Goal: Information Seeking & Learning: Learn about a topic

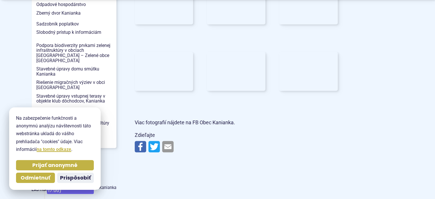
scroll to position [658, 0]
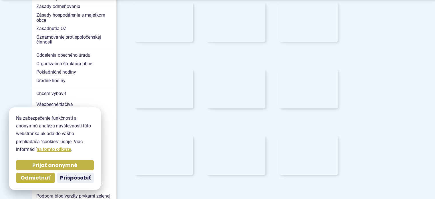
scroll to position [515, 0]
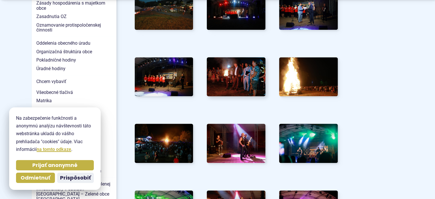
click at [232, 55] on img at bounding box center [236, 76] width 64 height 43
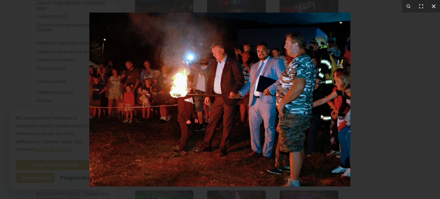
click at [435, 6] on icon at bounding box center [433, 6] width 7 height 7
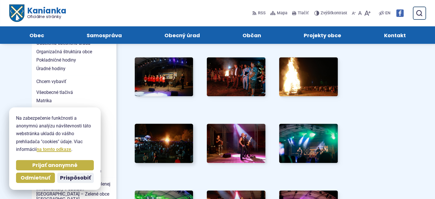
click at [168, 123] on img at bounding box center [164, 143] width 64 height 43
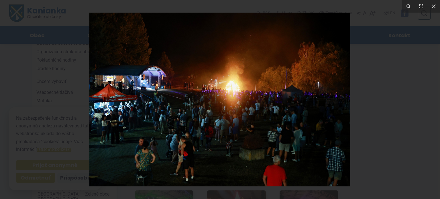
click at [119, 121] on img at bounding box center [219, 100] width 261 height 174
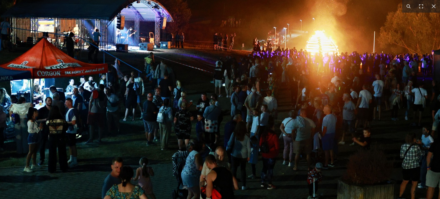
click at [119, 120] on img at bounding box center [293, 72] width 586 height 391
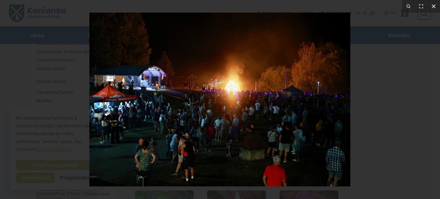
click at [435, 6] on icon at bounding box center [433, 6] width 7 height 7
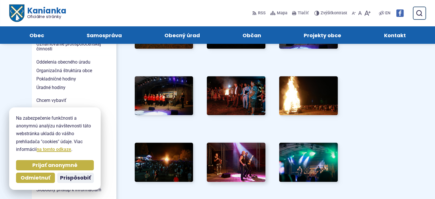
scroll to position [487, 0]
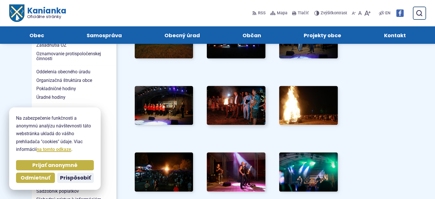
click at [240, 84] on img at bounding box center [236, 105] width 64 height 43
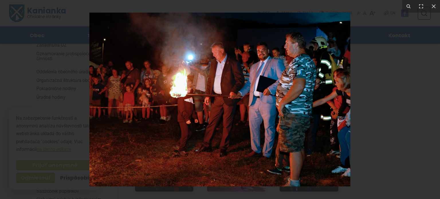
click at [263, 85] on img at bounding box center [219, 100] width 261 height 174
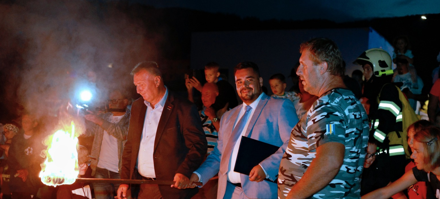
drag, startPoint x: 282, startPoint y: 37, endPoint x: 268, endPoint y: 109, distance: 73.8
click at [268, 109] on img at bounding box center [152, 190] width 586 height 391
click at [434, 8] on icon at bounding box center [433, 6] width 7 height 7
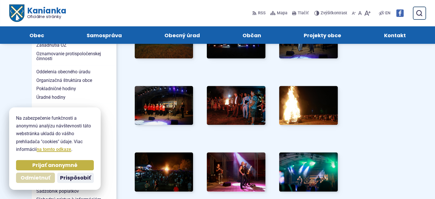
click at [41, 178] on span "Odmietnuť" at bounding box center [36, 178] width 30 height 7
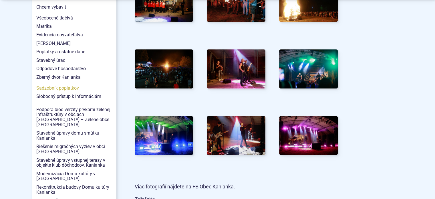
scroll to position [601, 0]
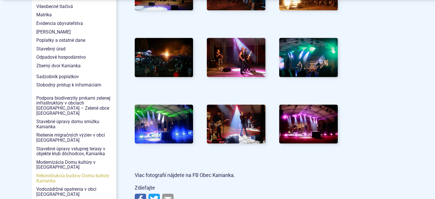
click at [77, 171] on span "Rekonštrukcia budovy Domu kultúry Kanianka" at bounding box center [74, 177] width 76 height 13
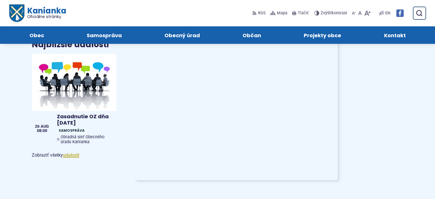
scroll to position [315, 0]
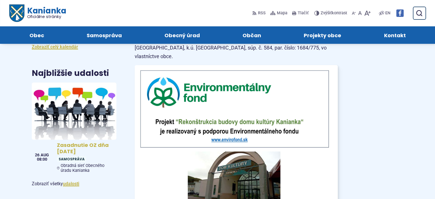
click at [83, 142] on h4 "Zasadnutie OZ dňa [DATE]" at bounding box center [85, 148] width 57 height 13
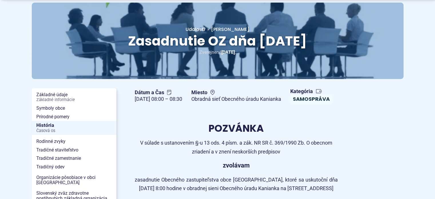
scroll to position [86, 0]
